Goal: Information Seeking & Learning: Find specific fact

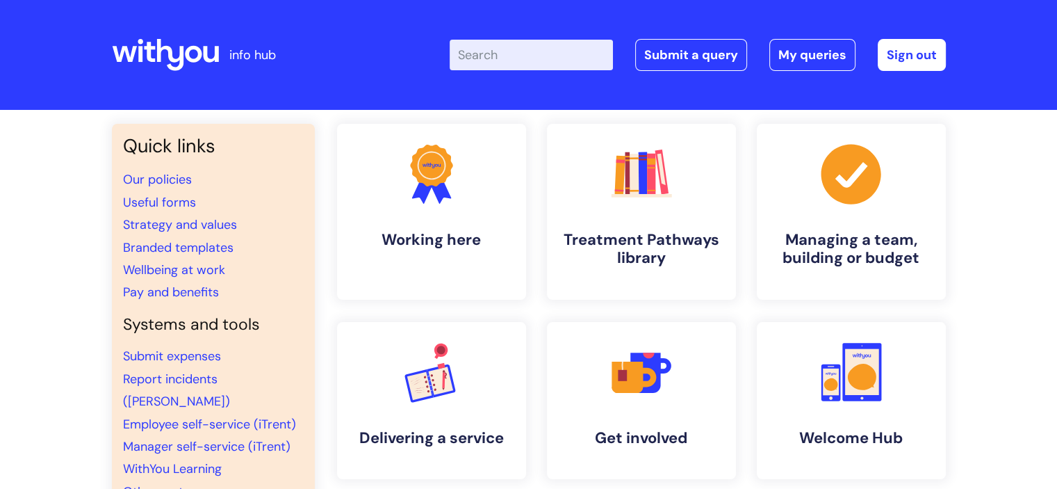
click at [498, 57] on input "Enter your search term here..." at bounding box center [531, 55] width 163 height 31
type input "pay grades"
click button "Search" at bounding box center [0, 0] width 0 height 0
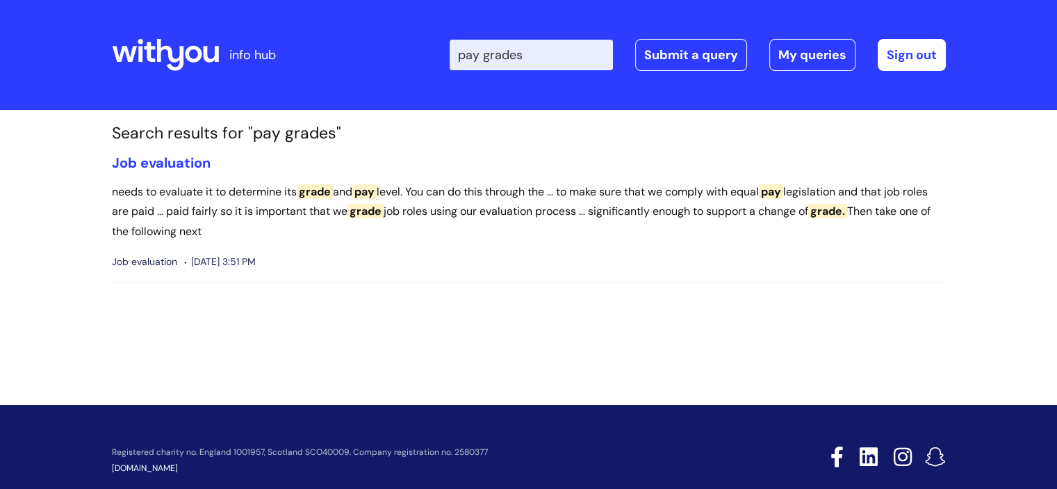
click at [180, 63] on icon at bounding box center [169, 55] width 27 height 32
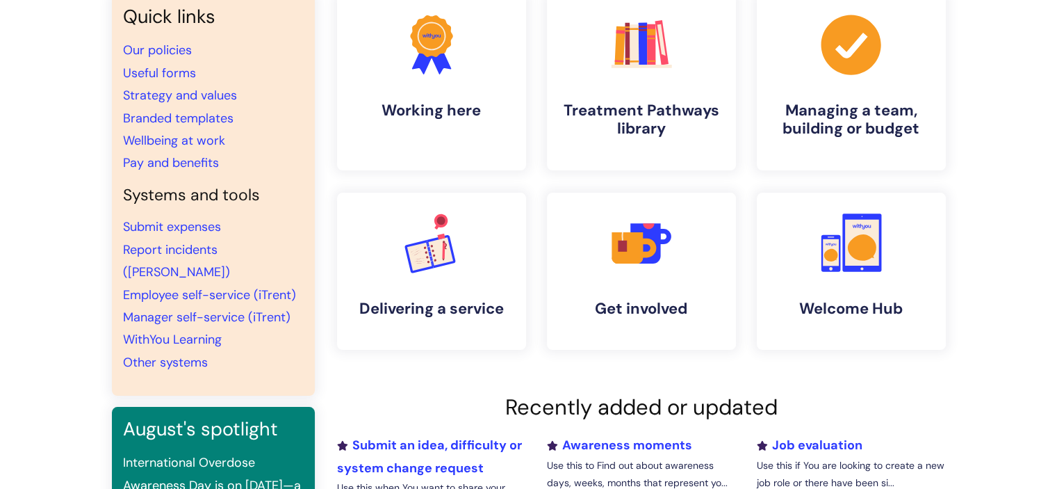
scroll to position [70, 0]
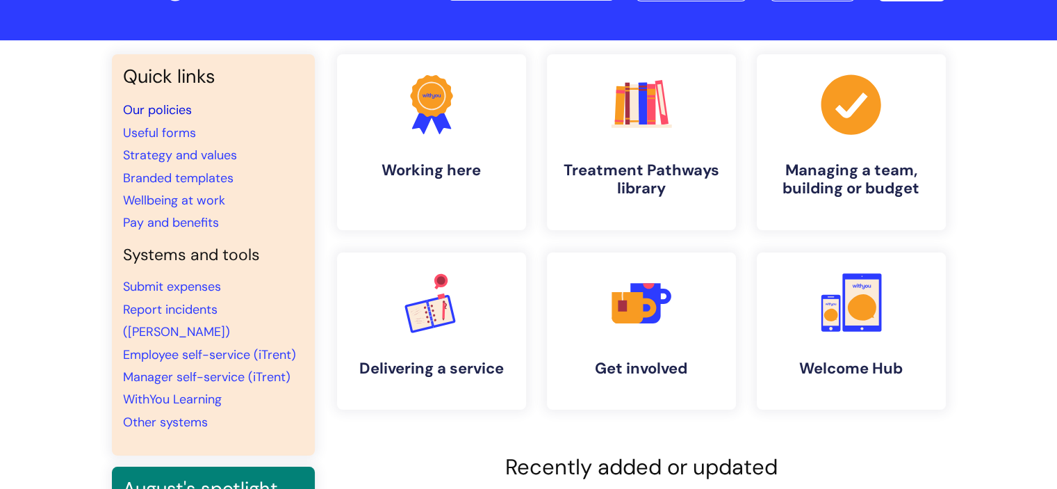
click at [164, 111] on link "Our policies" at bounding box center [157, 109] width 69 height 17
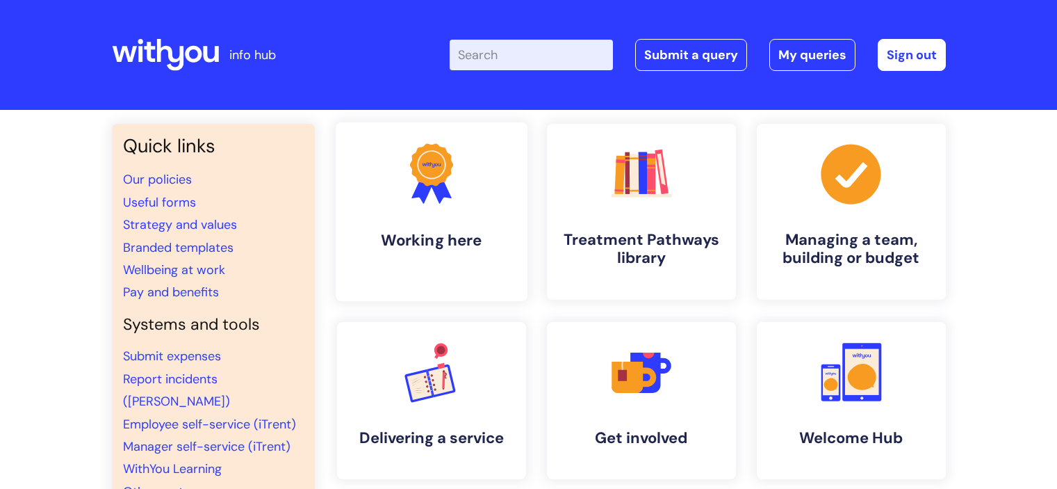
scroll to position [70, 0]
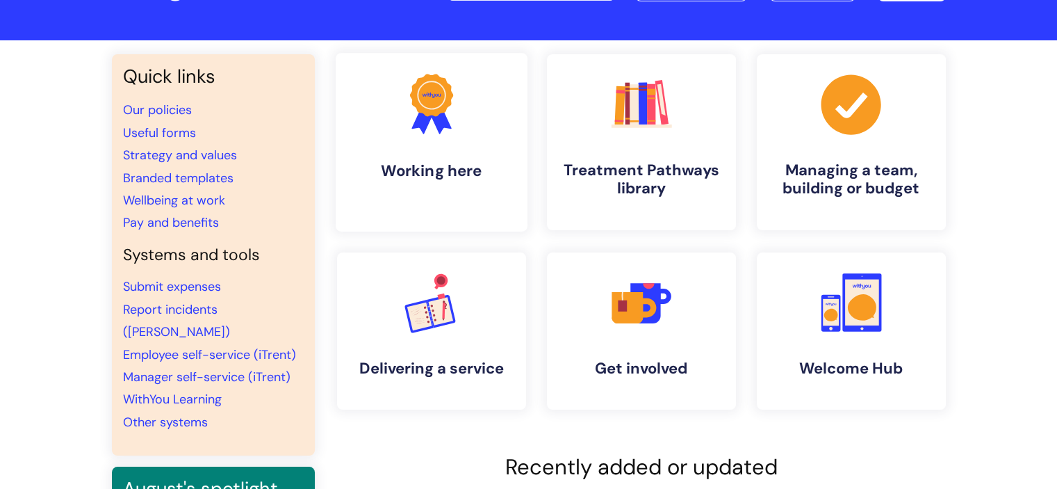
click at [485, 184] on link ".cls-1{fill:#f89b22;}.cls-1,.cls-2,.cls-3{stroke-width:0px;}.cls-2{fill:#2d3cff…" at bounding box center [431, 142] width 192 height 179
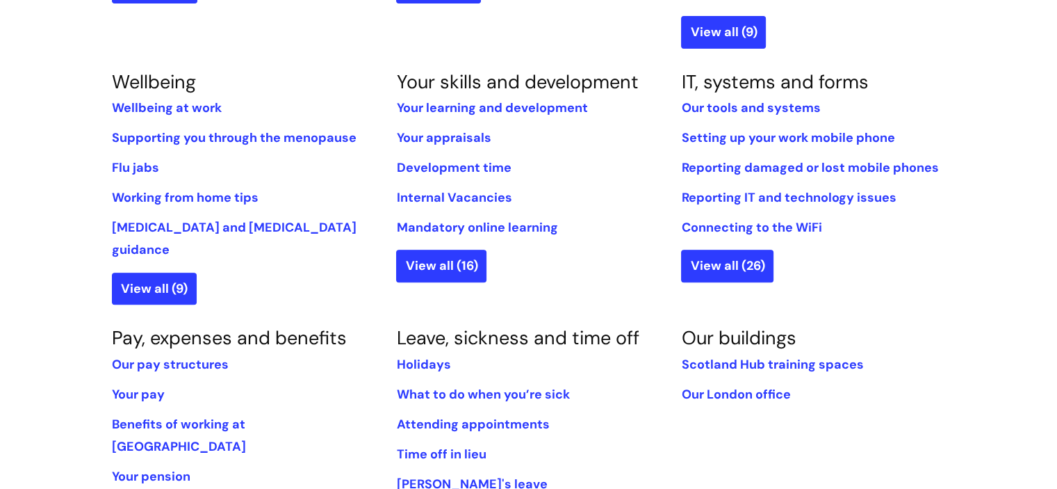
scroll to position [695, 0]
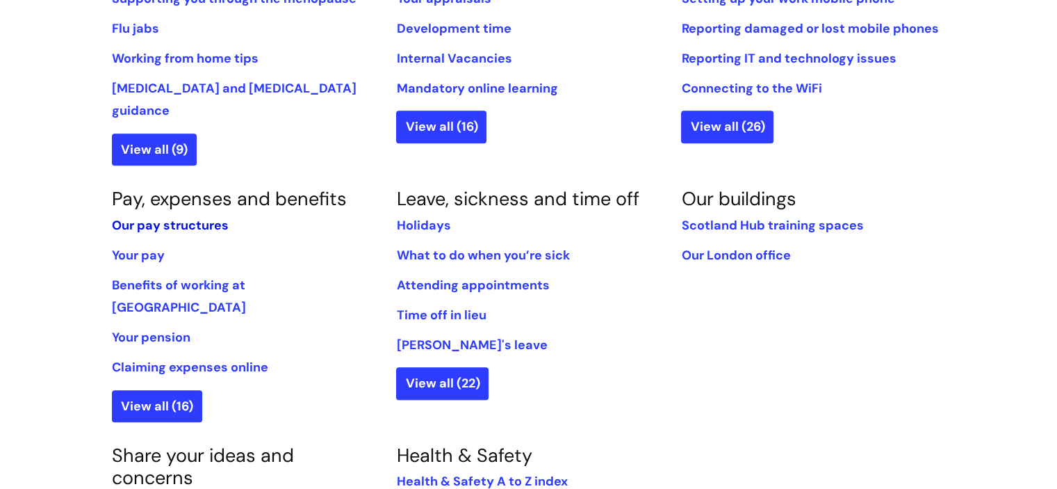
click at [154, 217] on link "Our pay structures" at bounding box center [170, 225] width 117 height 17
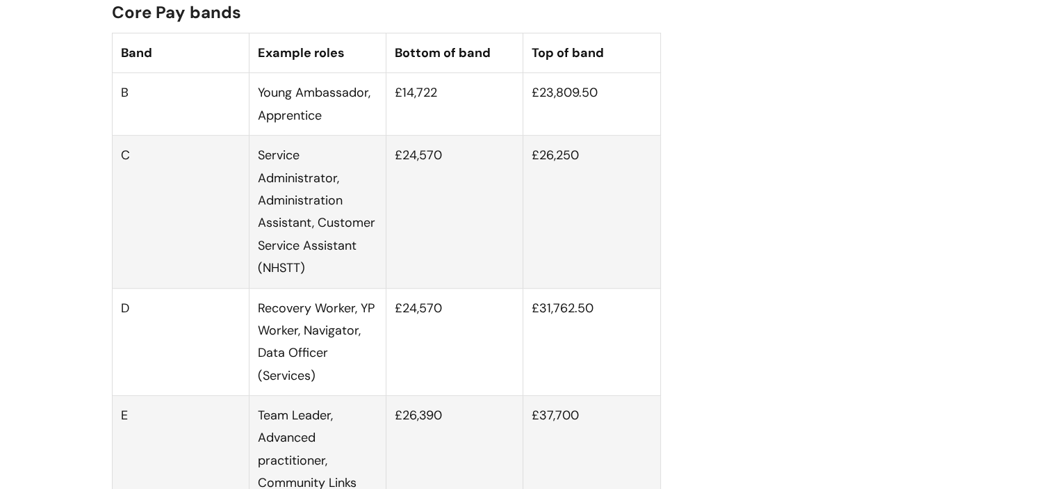
scroll to position [904, 0]
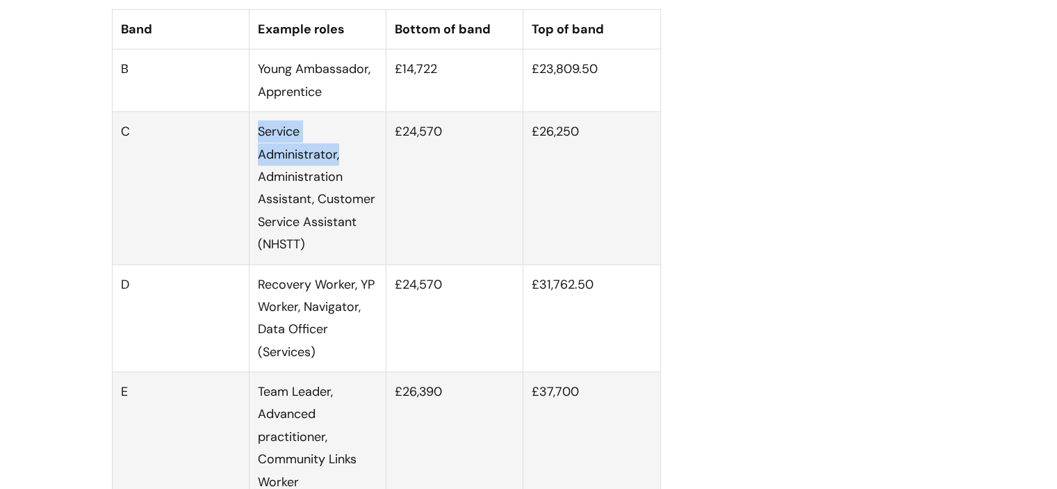
drag, startPoint x: 260, startPoint y: 143, endPoint x: 348, endPoint y: 166, distance: 90.5
click at [347, 166] on td "Service Administrator, Administration Assistant, Customer Service Assistant (NH…" at bounding box center [317, 188] width 137 height 152
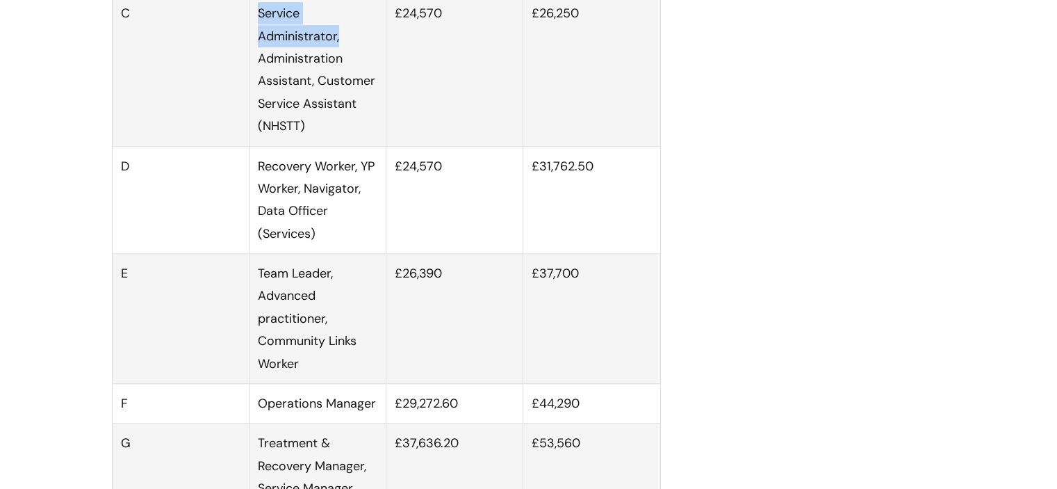
scroll to position [1043, 0]
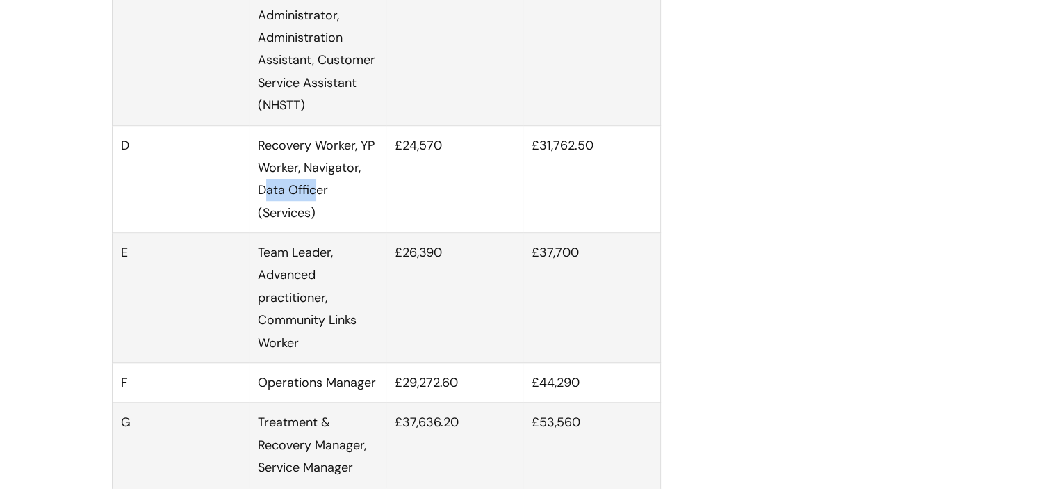
drag, startPoint x: 265, startPoint y: 204, endPoint x: 317, endPoint y: 212, distance: 52.7
click at [317, 212] on td "Recovery Worker, YP Worker, Navigator, Data Officer (Services)" at bounding box center [317, 179] width 137 height 108
drag, startPoint x: 258, startPoint y: 266, endPoint x: 330, endPoint y: 275, distance: 72.9
click at [330, 275] on td "Team Leader, Advanced practitioner, Community Links Worker" at bounding box center [317, 298] width 137 height 130
drag, startPoint x: 259, startPoint y: 202, endPoint x: 332, endPoint y: 211, distance: 73.6
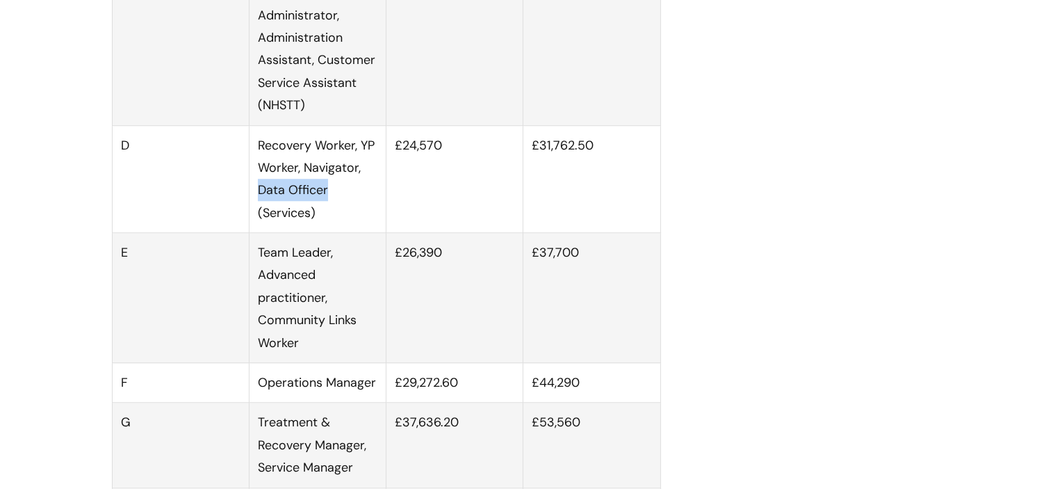
click at [331, 211] on td "Recovery Worker, YP Worker, Navigator, Data Officer (Services)" at bounding box center [317, 179] width 137 height 108
drag, startPoint x: 267, startPoint y: 263, endPoint x: 350, endPoint y: 275, distance: 84.2
click at [350, 275] on td "Team Leader, Advanced practitioner, Community Links Worker" at bounding box center [317, 298] width 137 height 130
drag, startPoint x: 396, startPoint y: 272, endPoint x: 450, endPoint y: 275, distance: 55.0
click at [450, 272] on td "£26,390" at bounding box center [455, 298] width 137 height 130
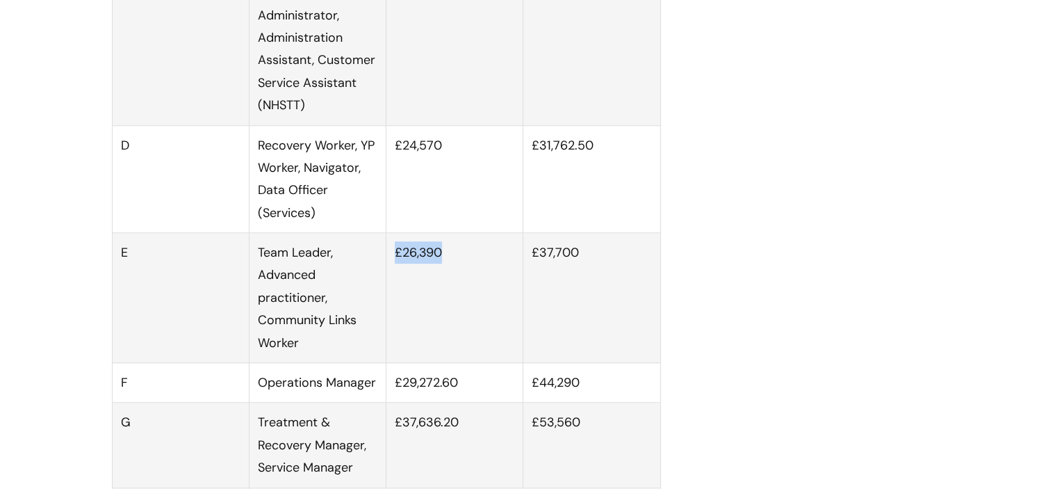
click at [446, 333] on td "£26,390" at bounding box center [455, 298] width 137 height 130
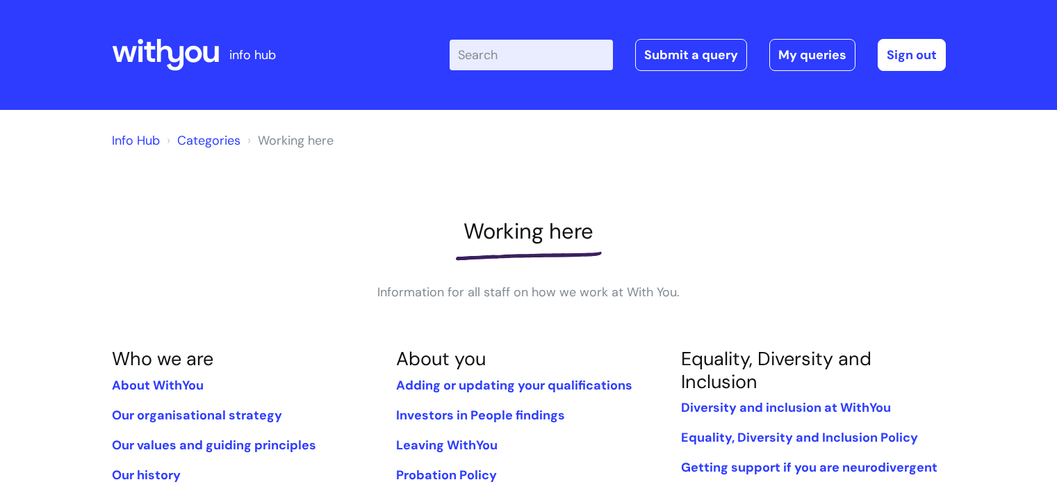
scroll to position [695, 0]
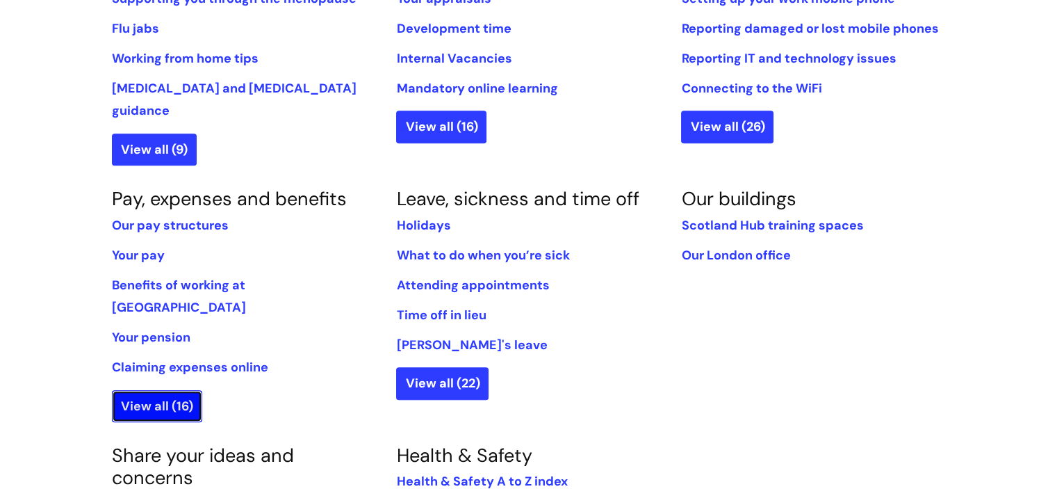
click at [165, 390] on link "View all (16)" at bounding box center [157, 406] width 90 height 32
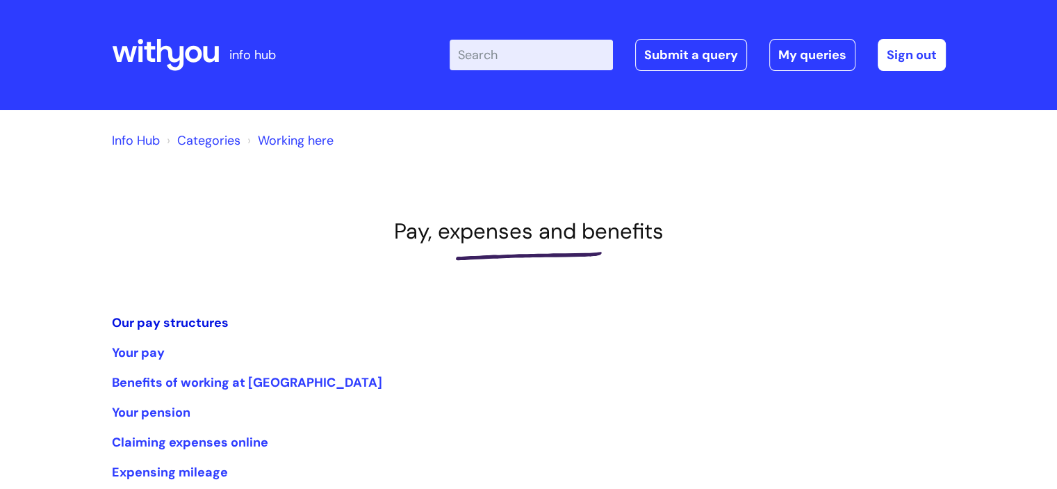
click at [188, 316] on link "Our pay structures" at bounding box center [170, 322] width 117 height 17
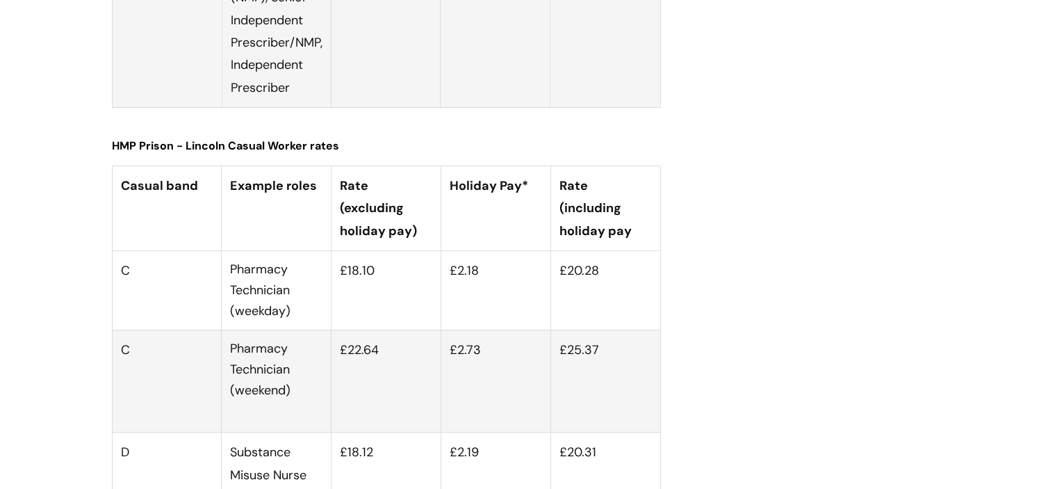
scroll to position [5027, 0]
